Goal: Entertainment & Leisure: Consume media (video, audio)

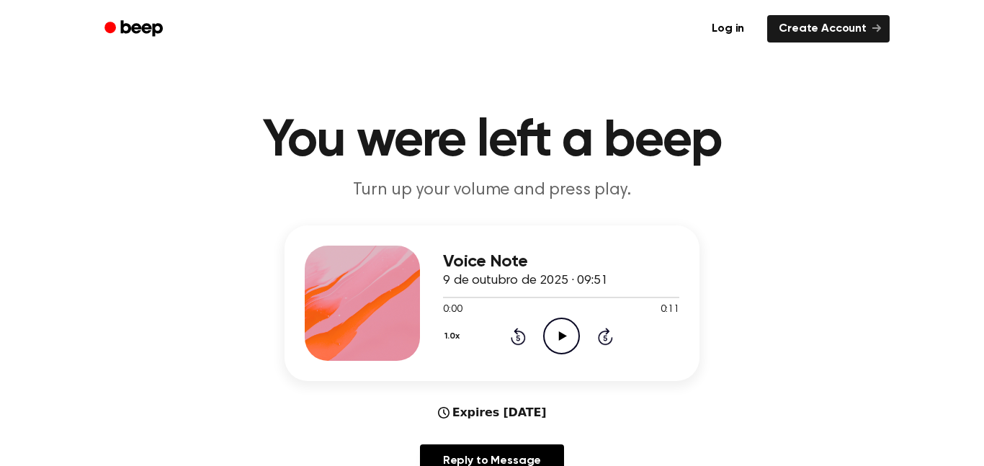
click at [556, 336] on icon "Play Audio" at bounding box center [561, 336] width 37 height 37
click at [554, 341] on icon "Play Audio" at bounding box center [561, 336] width 37 height 37
click at [561, 334] on icon "Pause Audio" at bounding box center [561, 336] width 37 height 37
click at [568, 331] on icon "Play Audio" at bounding box center [561, 336] width 37 height 37
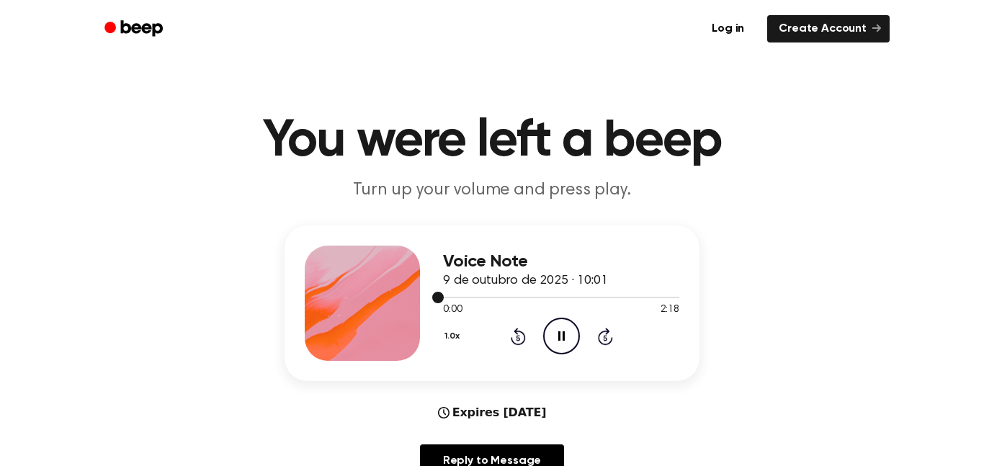
click at [485, 297] on div at bounding box center [561, 297] width 236 height 1
click at [556, 337] on icon "Pause Audio" at bounding box center [561, 336] width 37 height 37
